Goal: Task Accomplishment & Management: Manage account settings

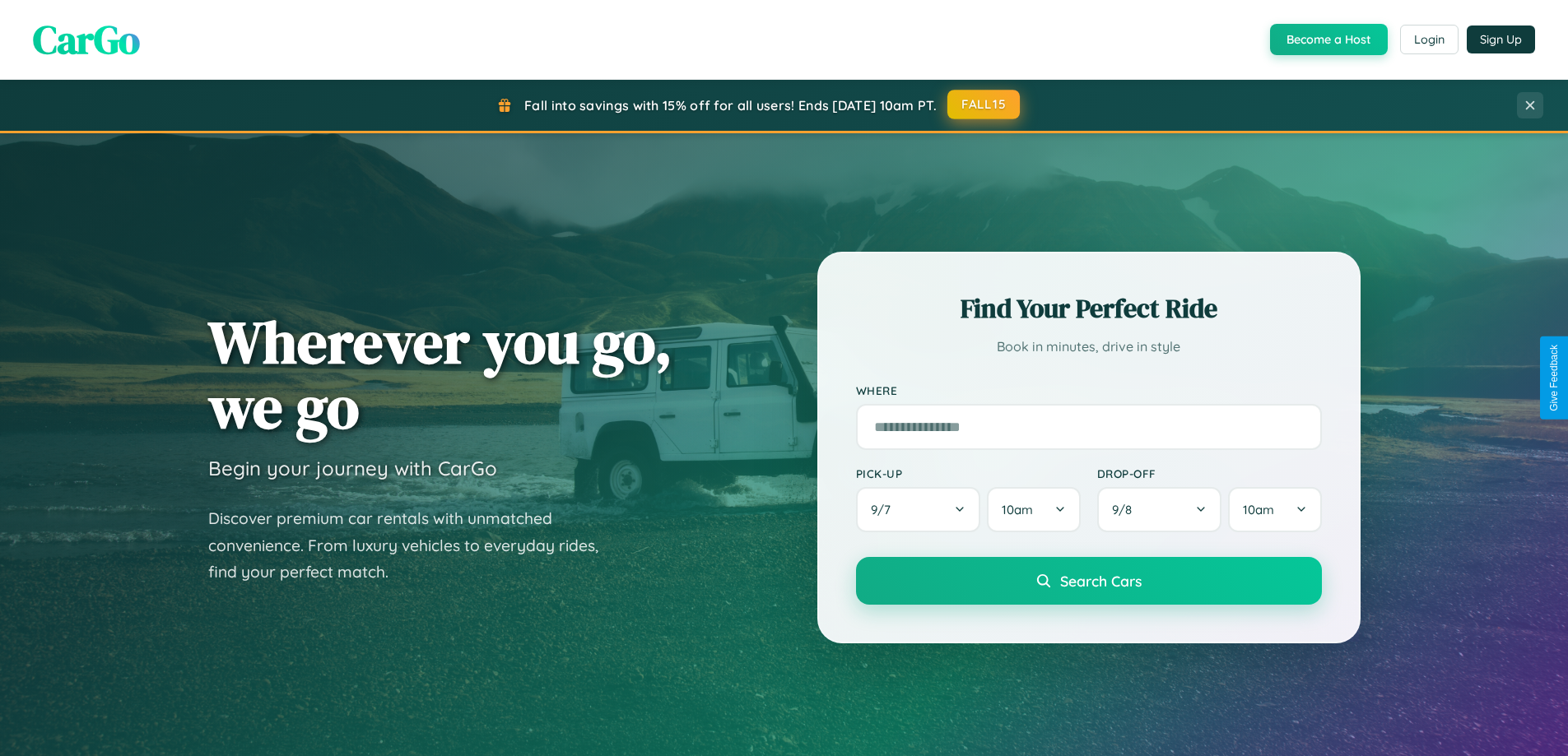
click at [984, 106] on button "FALL15" at bounding box center [983, 105] width 72 height 30
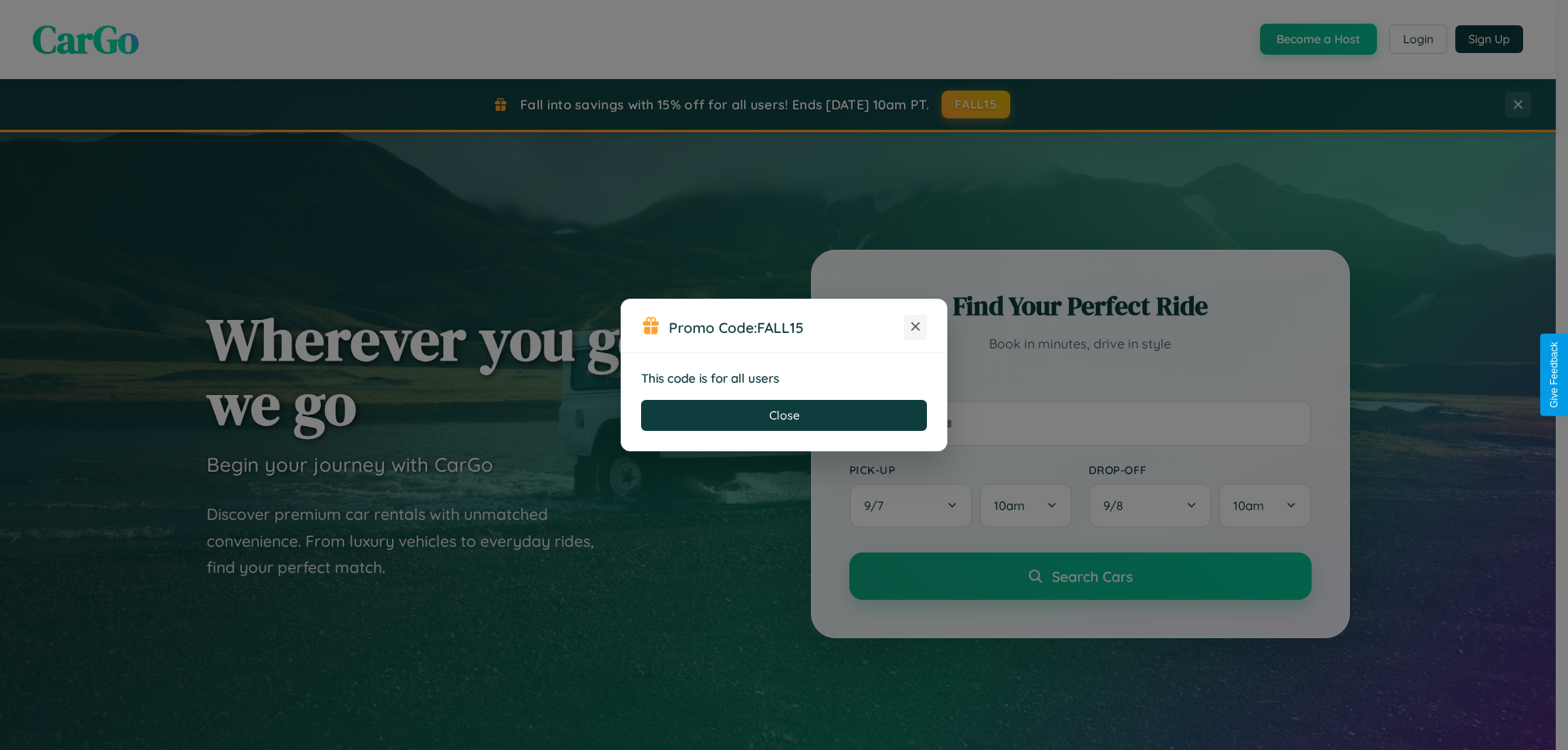
click at [916, 327] on icon at bounding box center [915, 327] width 16 height 16
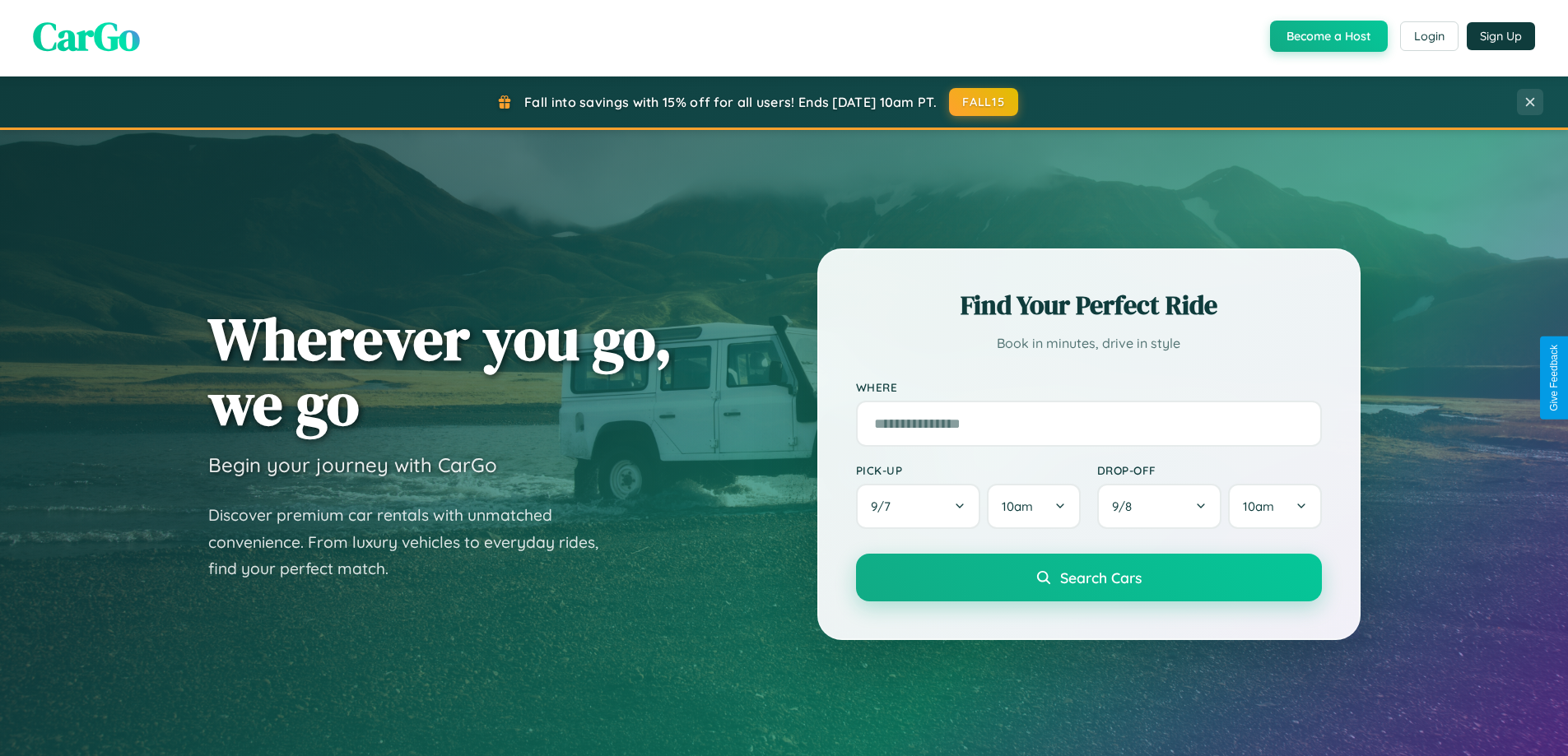
scroll to position [3167, 0]
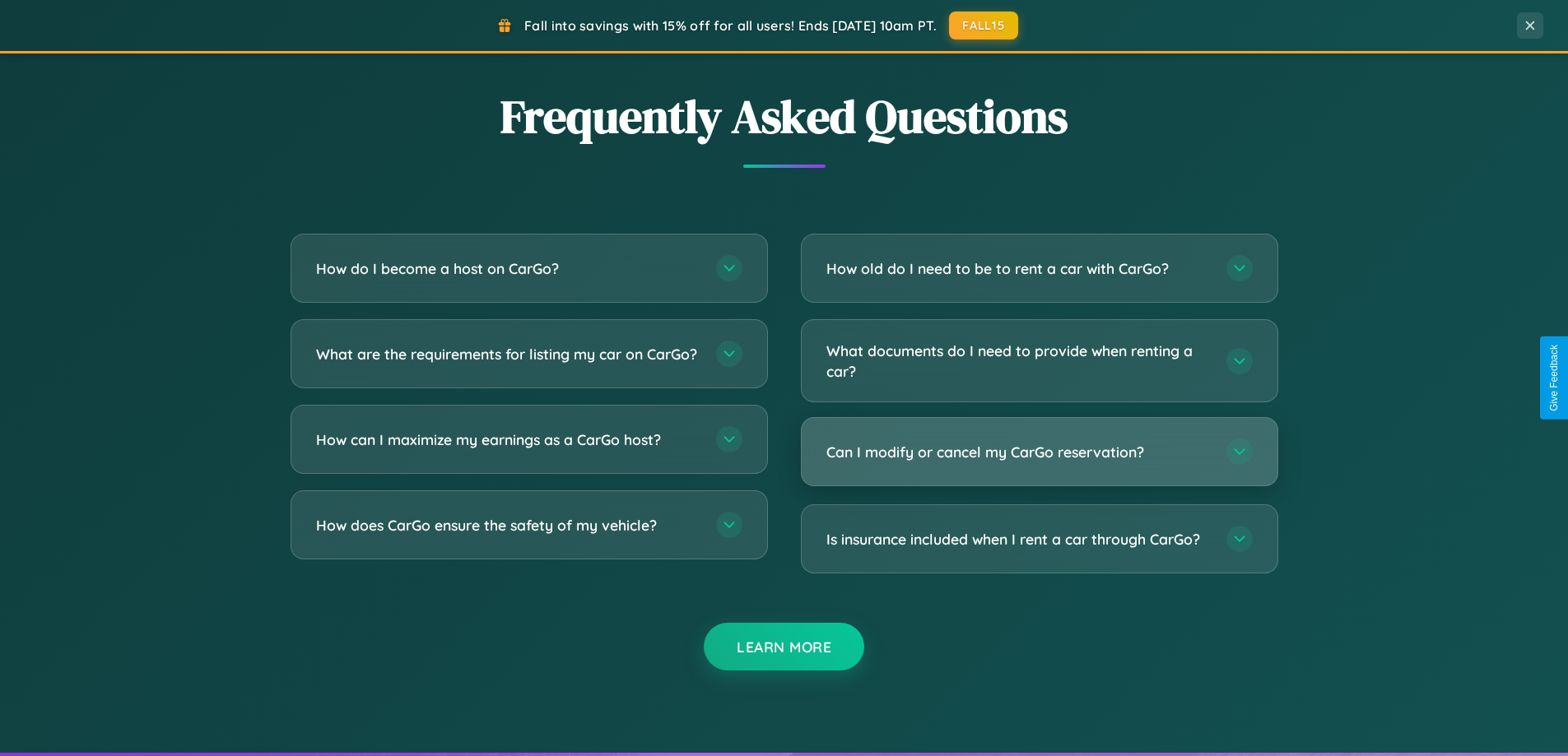
click at [1039, 453] on h3 "Can I modify or cancel my CarGo reservation?" at bounding box center [1017, 452] width 383 height 21
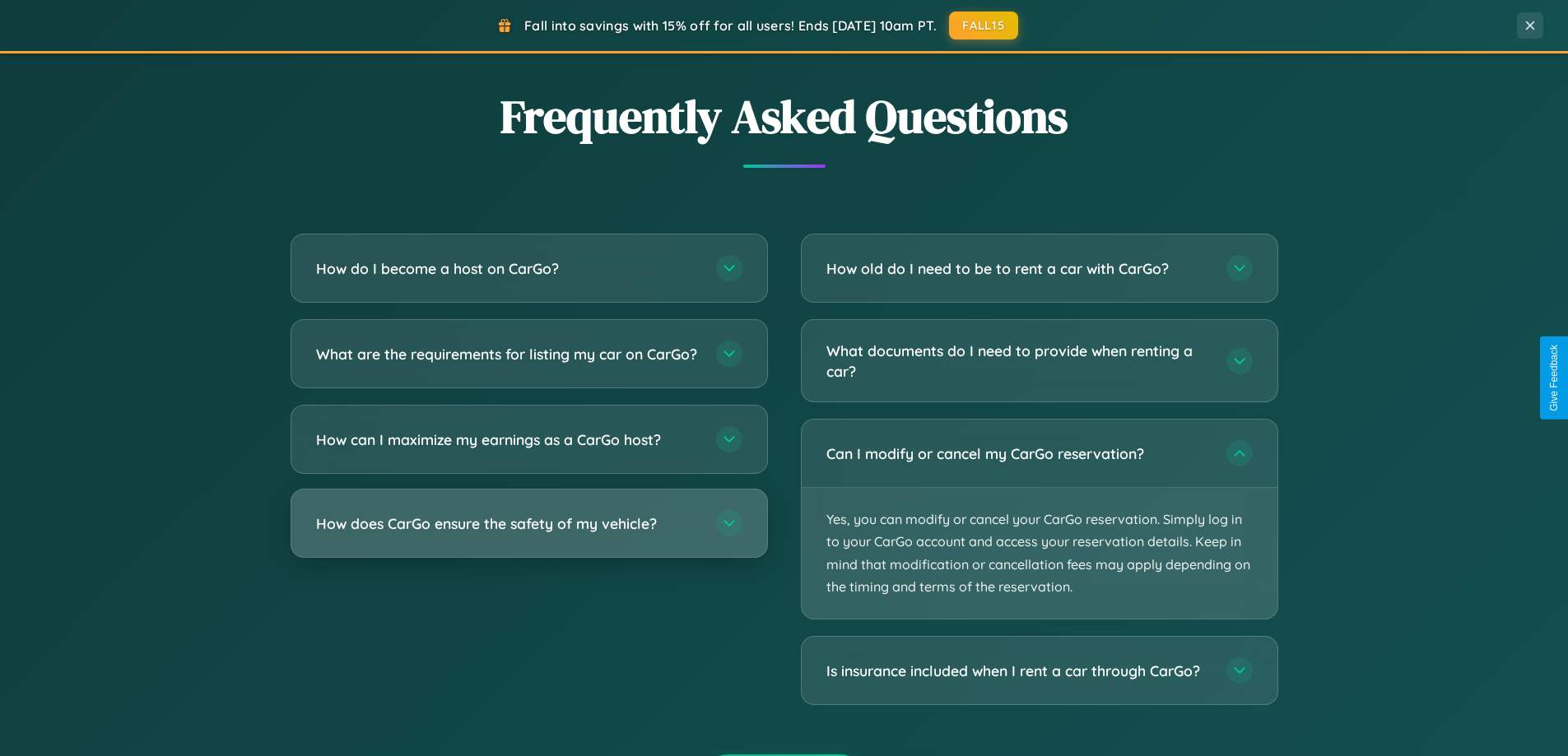
click at [528, 534] on h3 "How does CarGo ensure the safety of my vehicle?" at bounding box center [507, 524] width 383 height 21
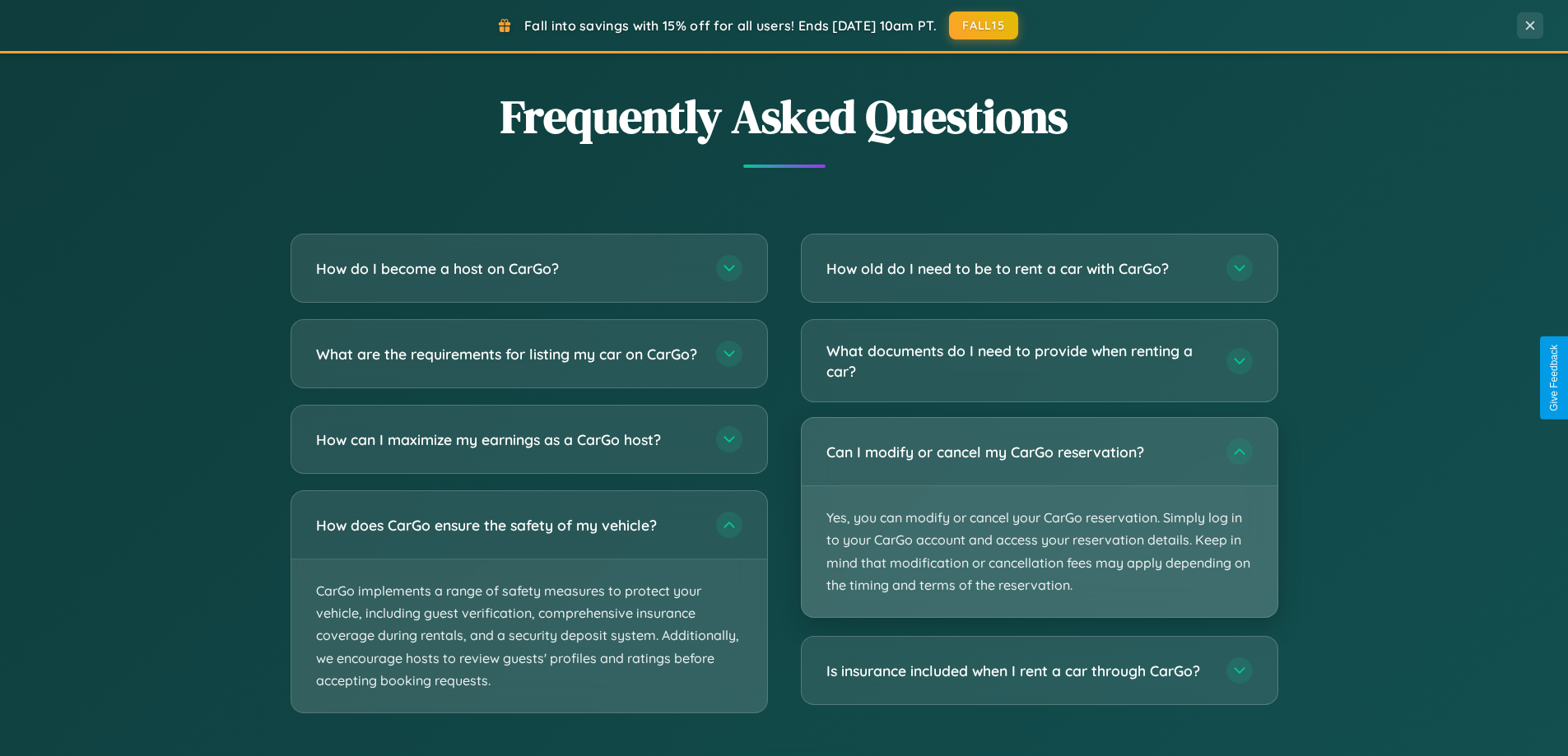
click at [1039, 519] on p "Yes, you can modify or cancel your CarGo reservation. Simply log in to your Car…" at bounding box center [1039, 552] width 476 height 131
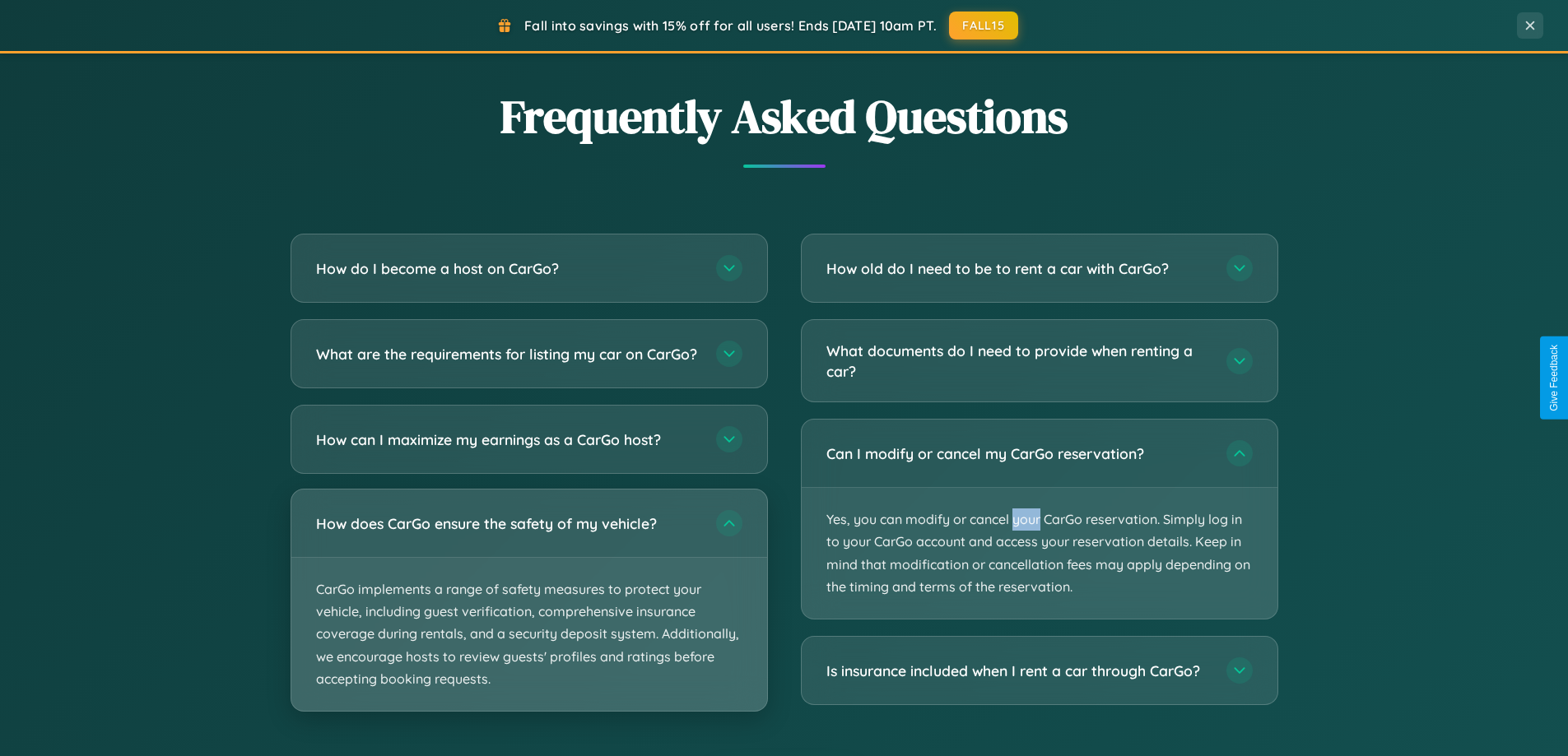
click at [528, 615] on p "CarGo implements a range of safety measures to protect your vehicle, including …" at bounding box center [529, 634] width 476 height 153
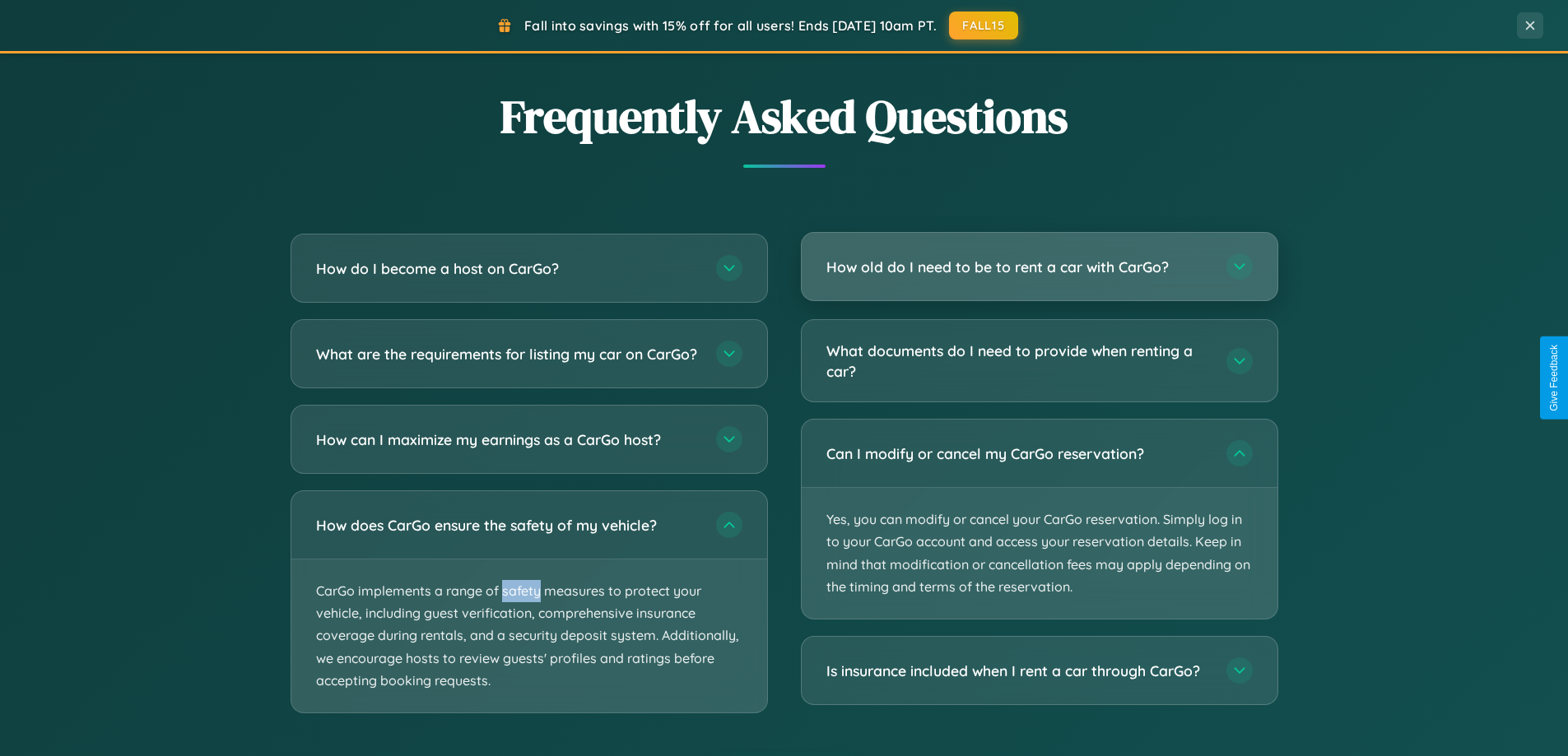
click at [1039, 268] on h3 "How old do I need to be to rent a car with CarGo?" at bounding box center [1017, 267] width 383 height 21
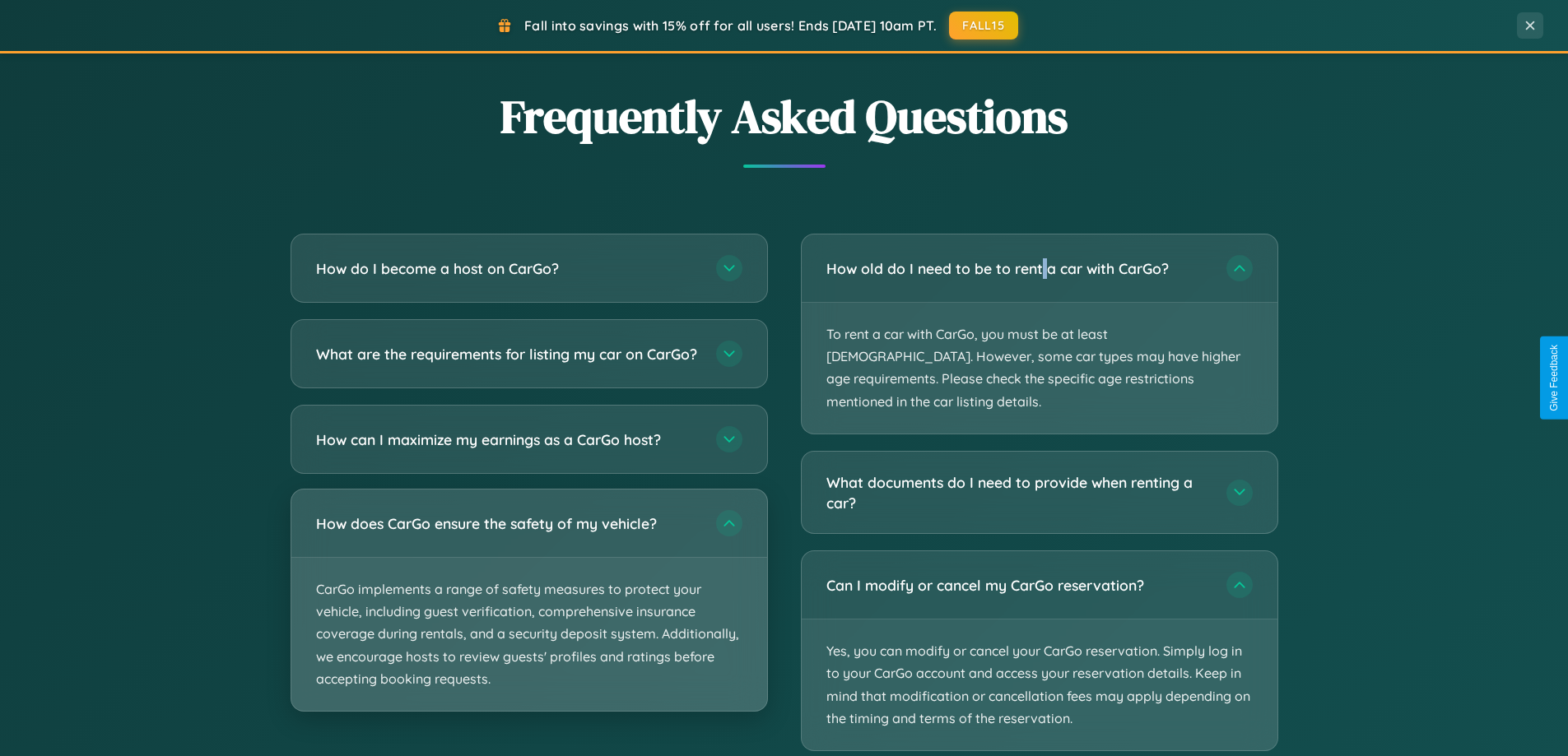
click at [528, 615] on p "CarGo implements a range of safety measures to protect your vehicle, including …" at bounding box center [529, 634] width 476 height 153
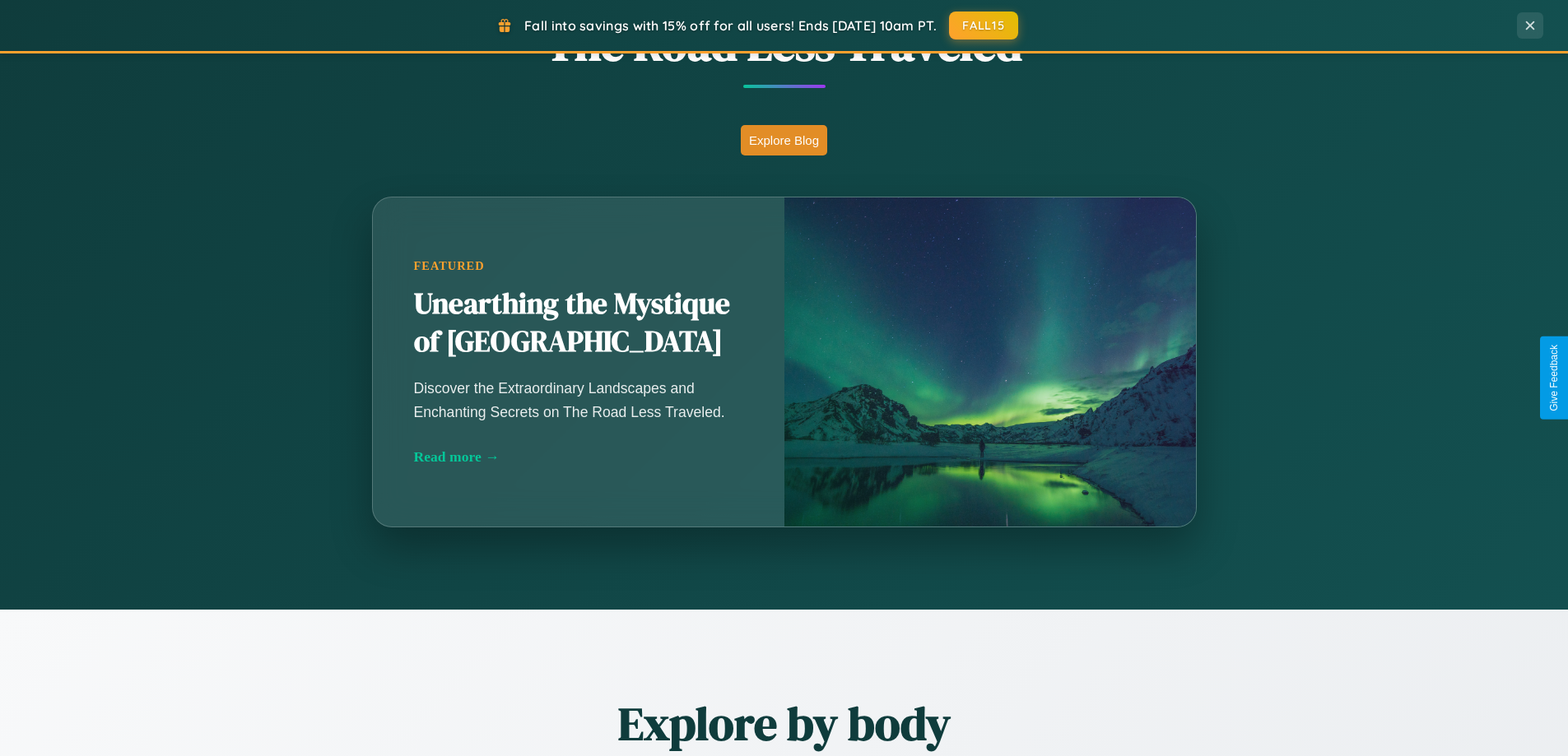
scroll to position [1132, 0]
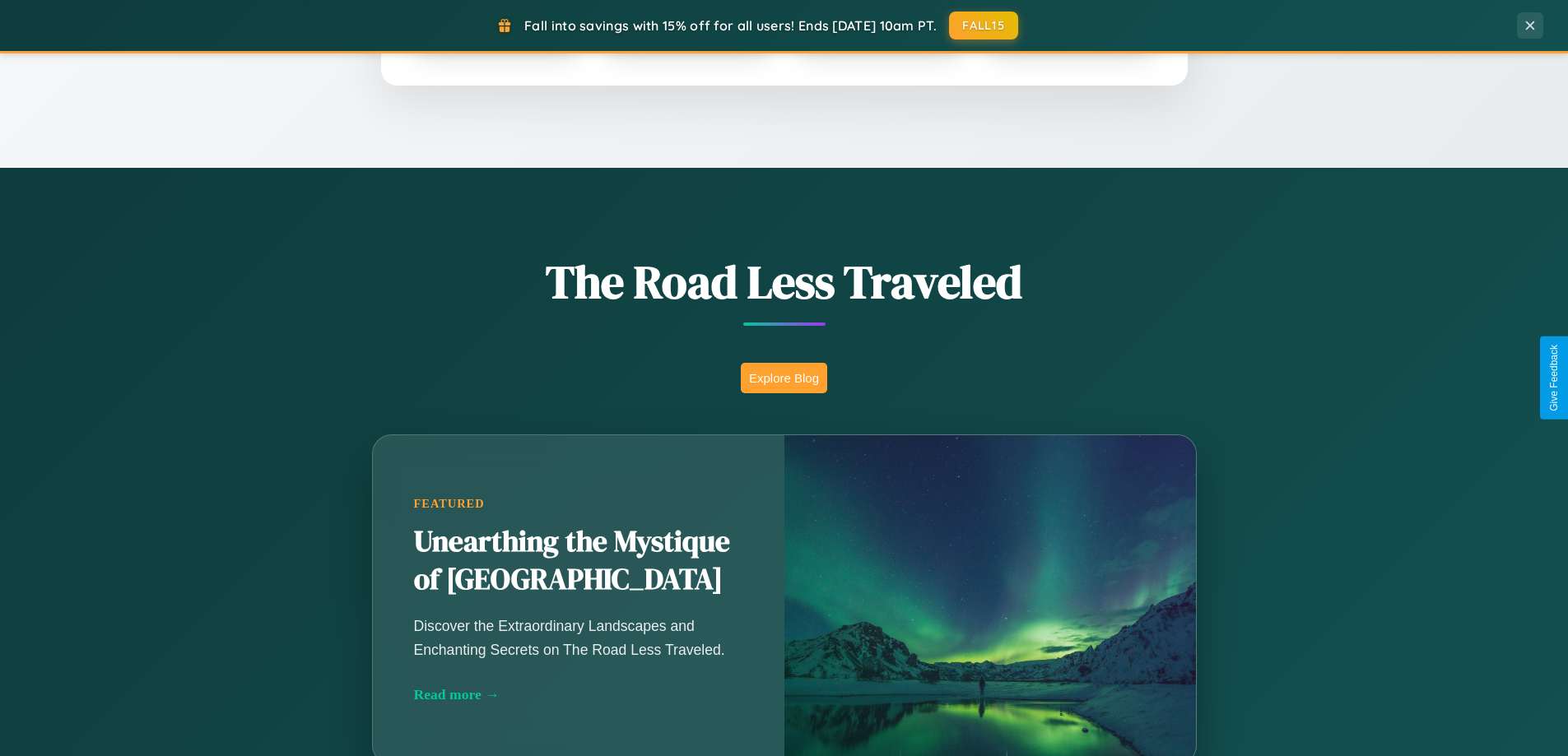
click at [783, 378] on button "Explore Blog" at bounding box center [783, 378] width 86 height 31
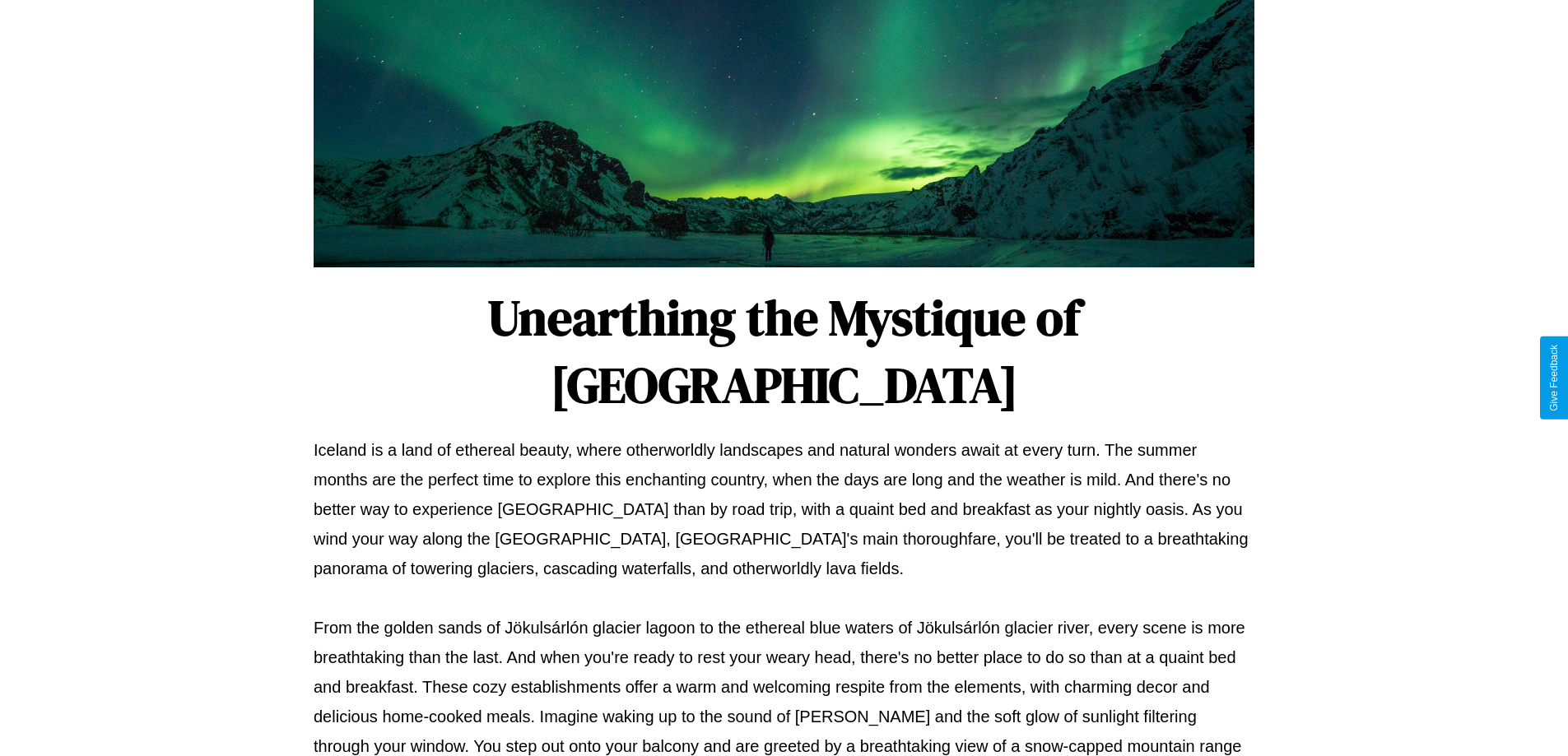
scroll to position [533, 0]
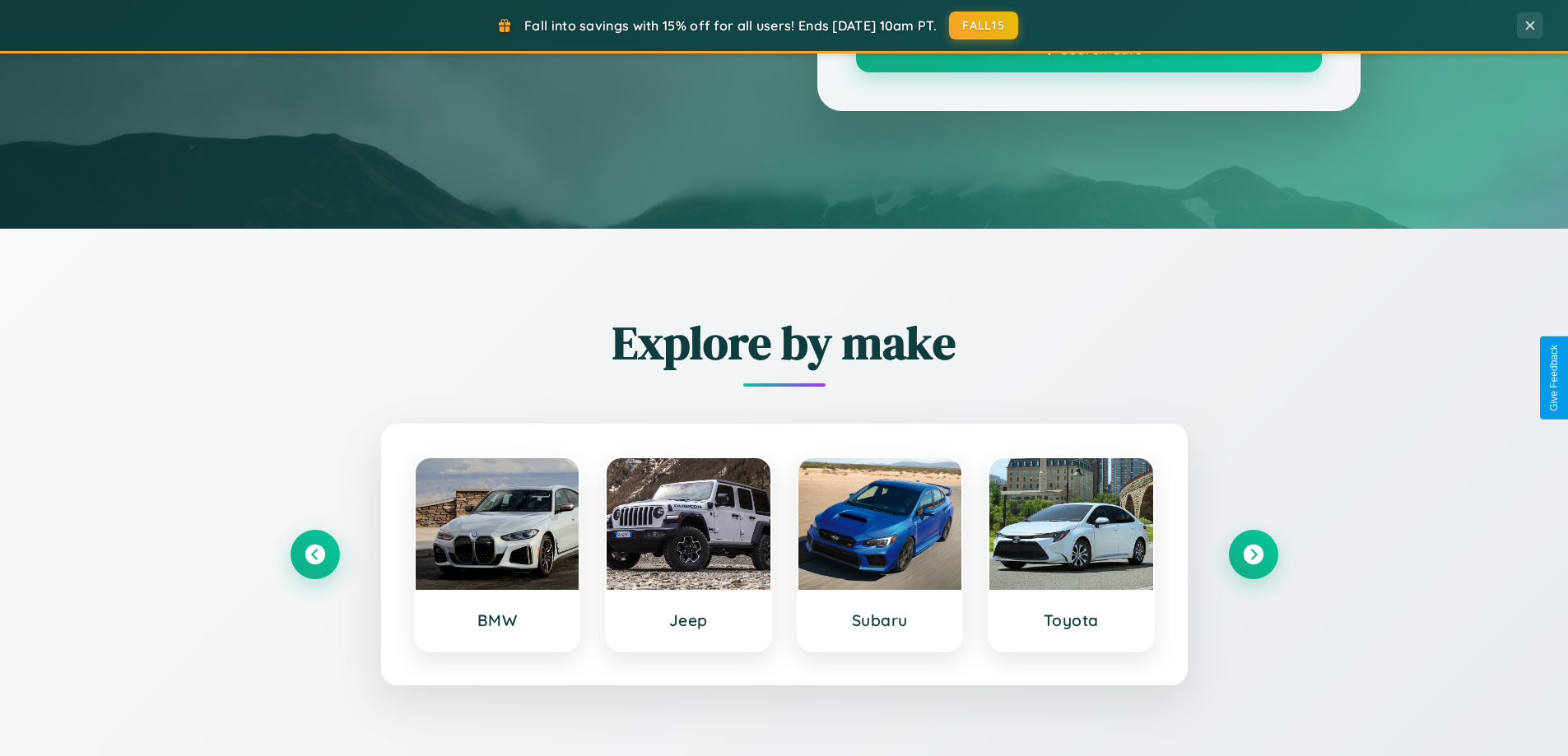
scroll to position [1132, 0]
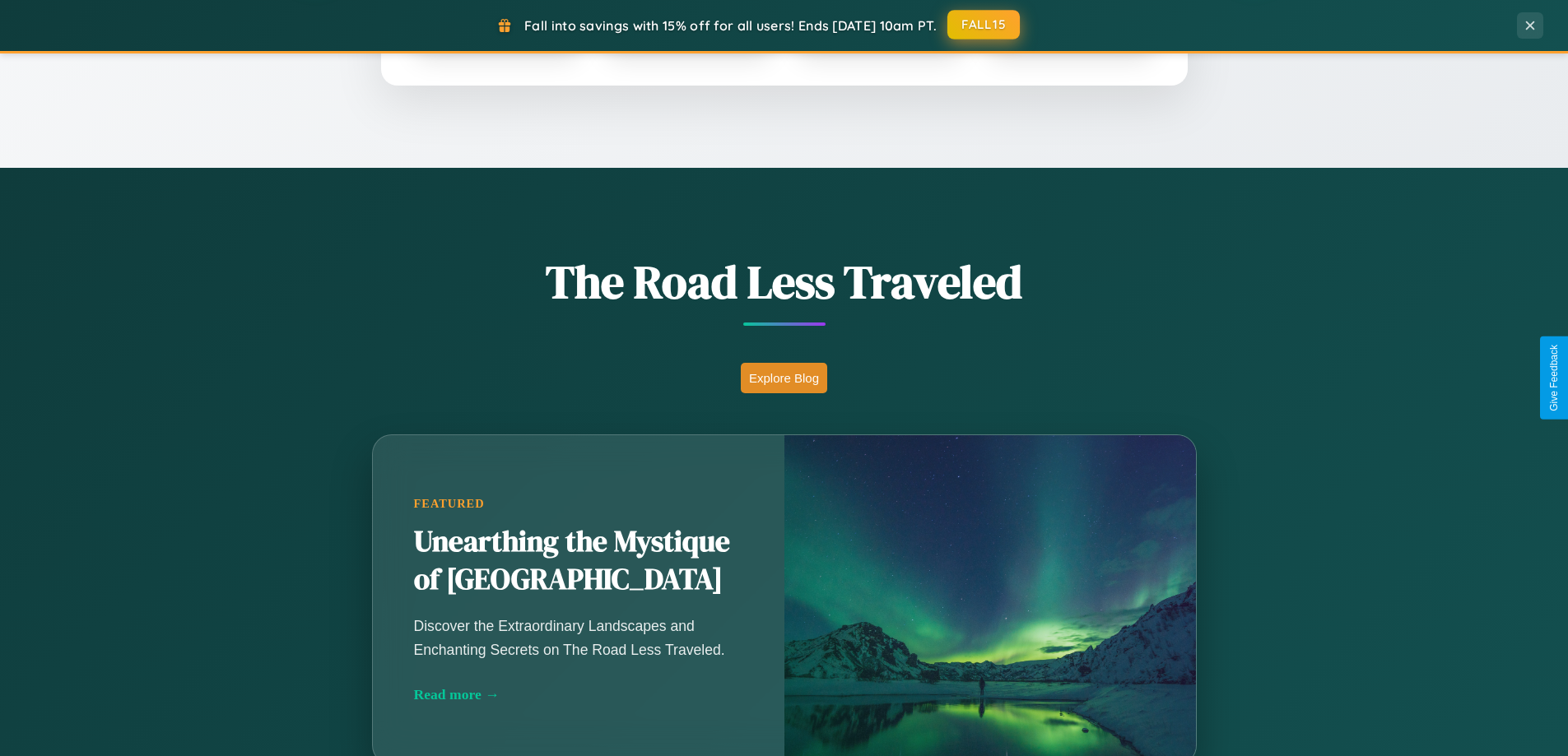
click at [984, 24] on button "FALL15" at bounding box center [983, 24] width 72 height 30
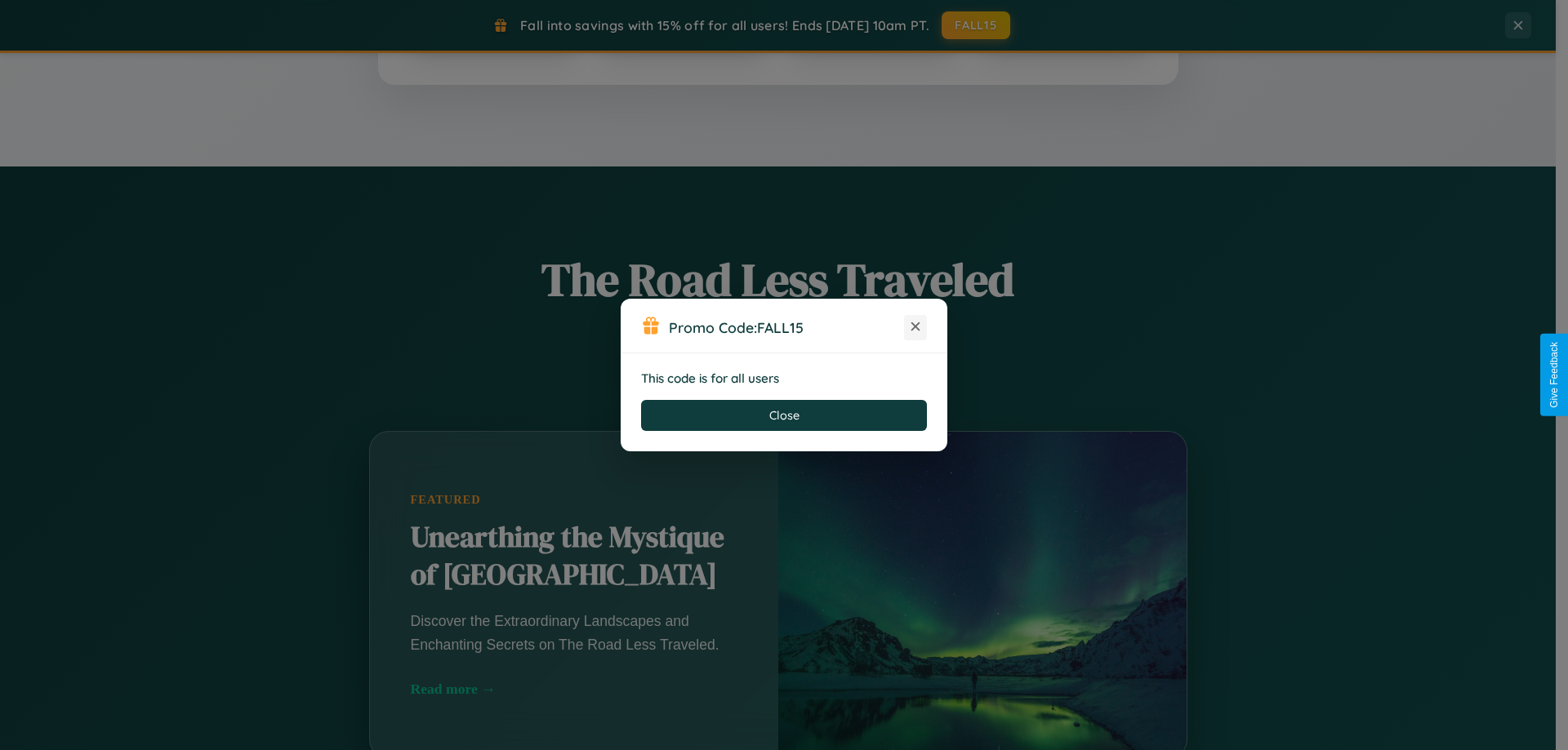
click at [916, 327] on icon at bounding box center [915, 327] width 16 height 16
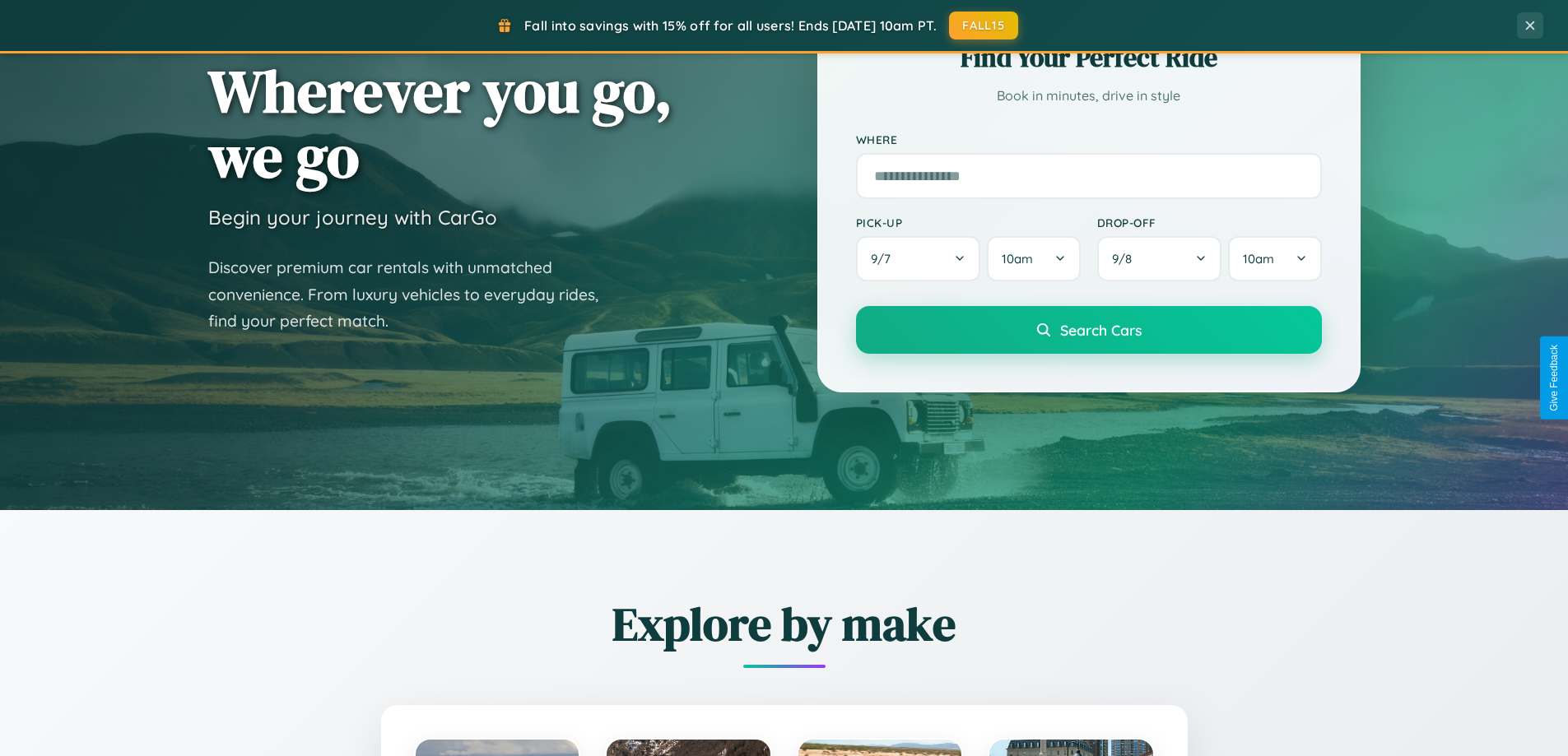
scroll to position [0, 0]
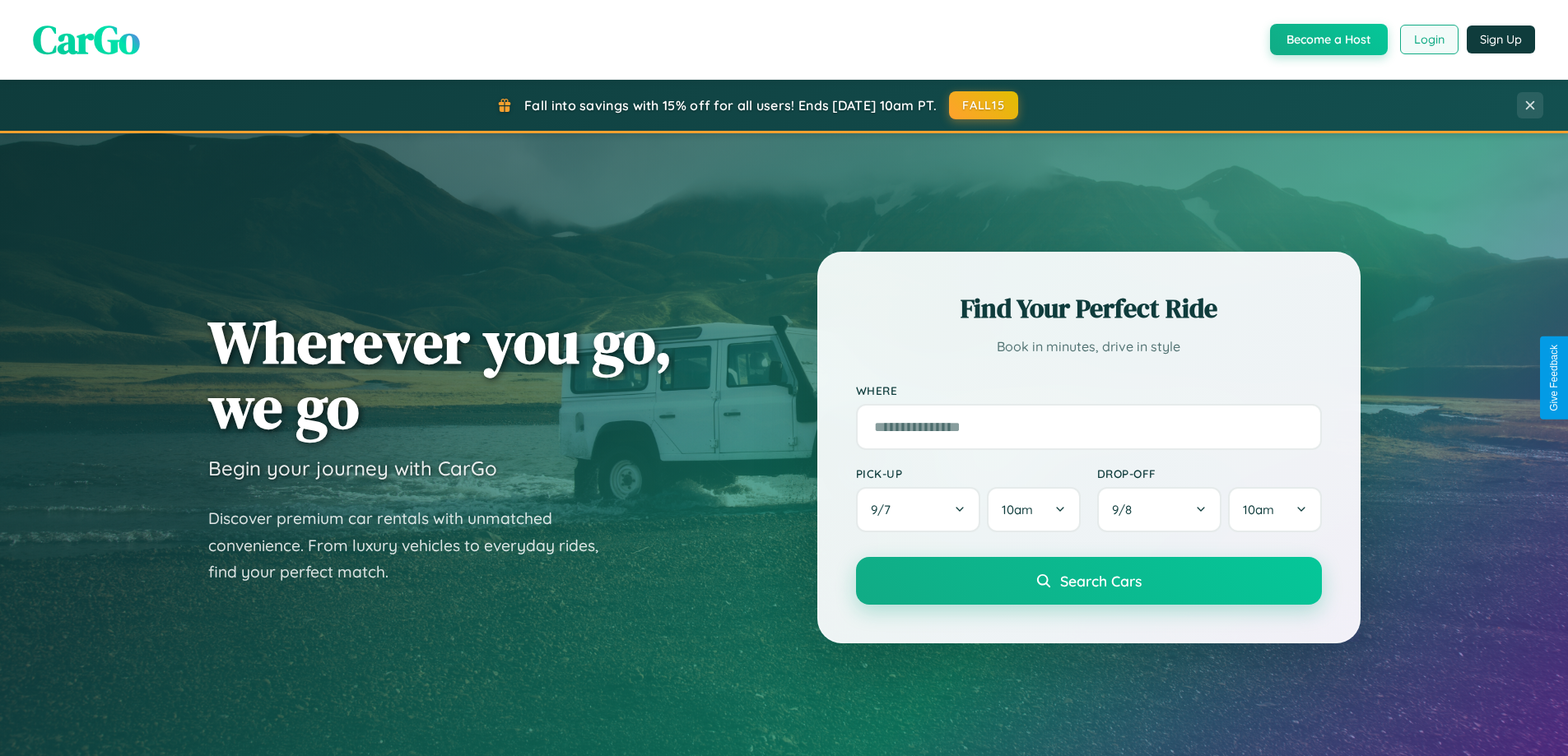
click at [1428, 39] on button "Login" at bounding box center [1429, 39] width 58 height 30
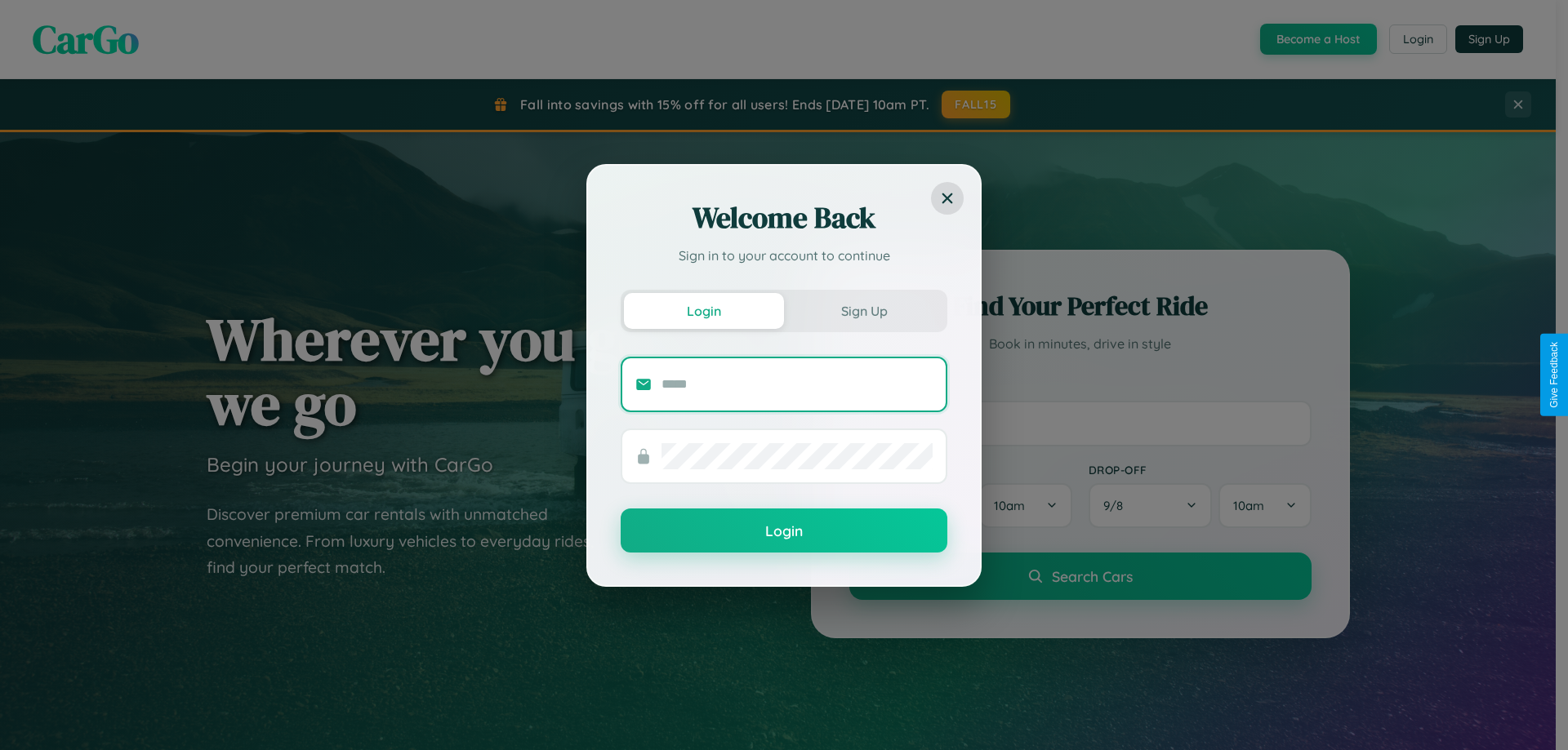
click at [797, 384] on input "text" at bounding box center [797, 385] width 271 height 26
type input "**********"
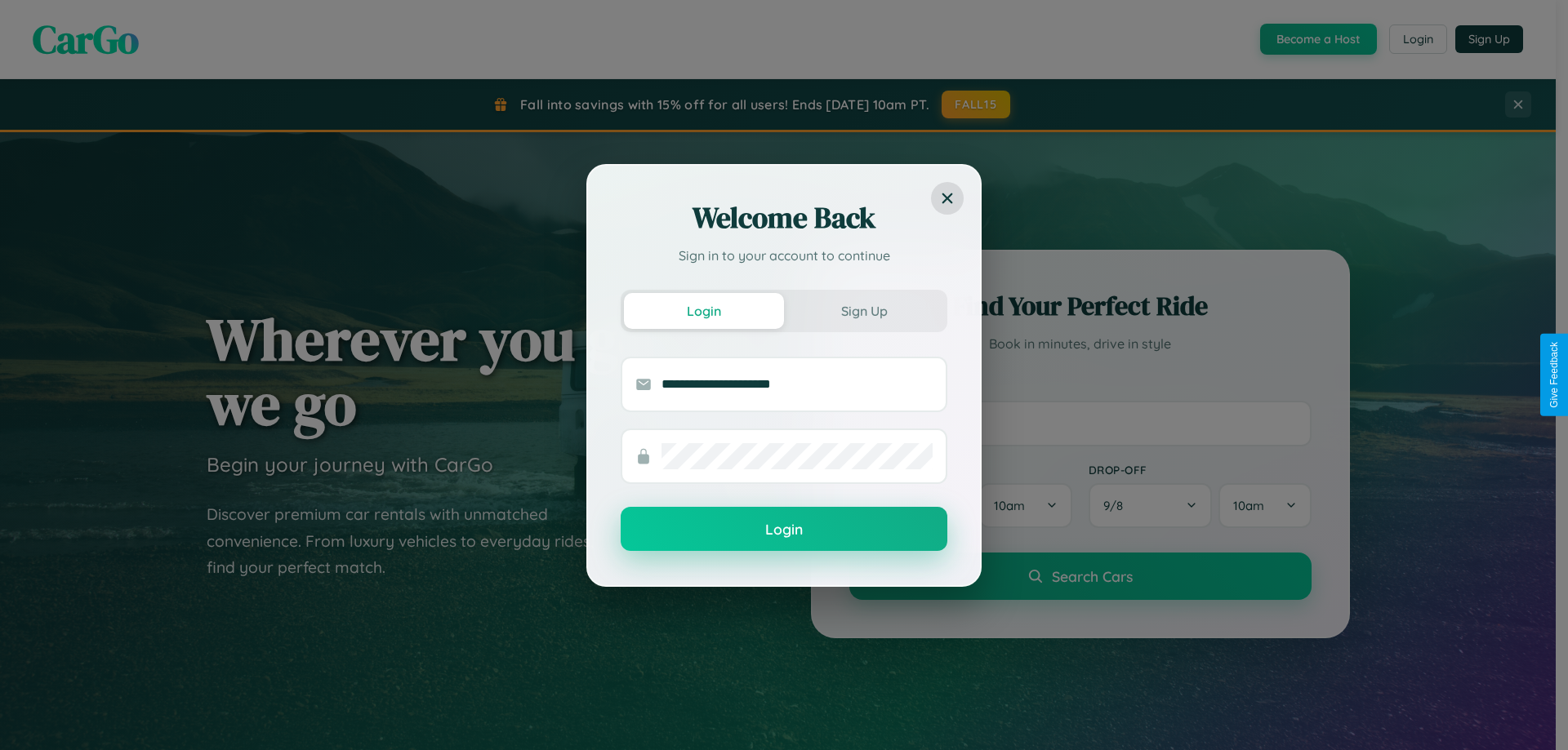
click at [784, 530] on button "Login" at bounding box center [783, 528] width 327 height 44
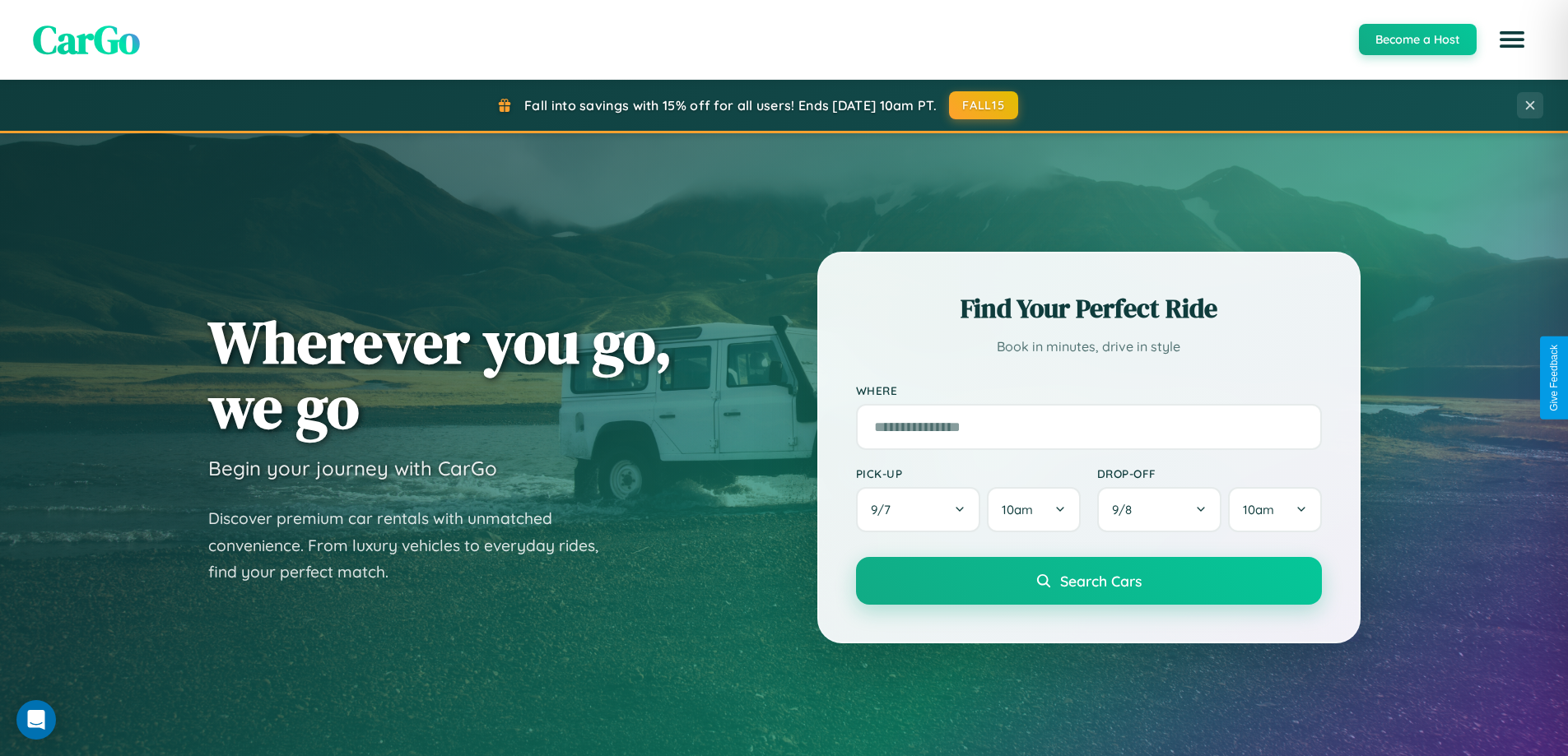
scroll to position [49, 0]
